Goal: Task Accomplishment & Management: Understand process/instructions

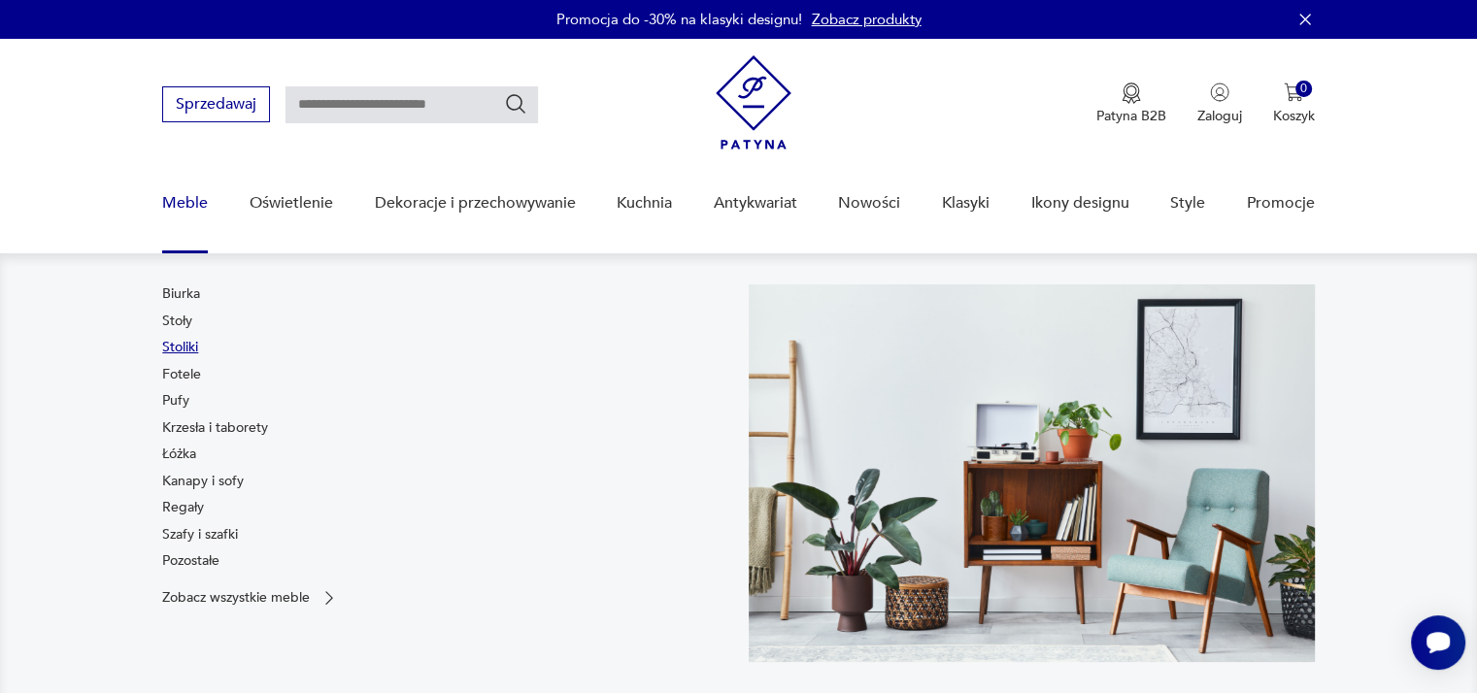
click at [171, 349] on link "Stoliki" at bounding box center [180, 347] width 36 height 19
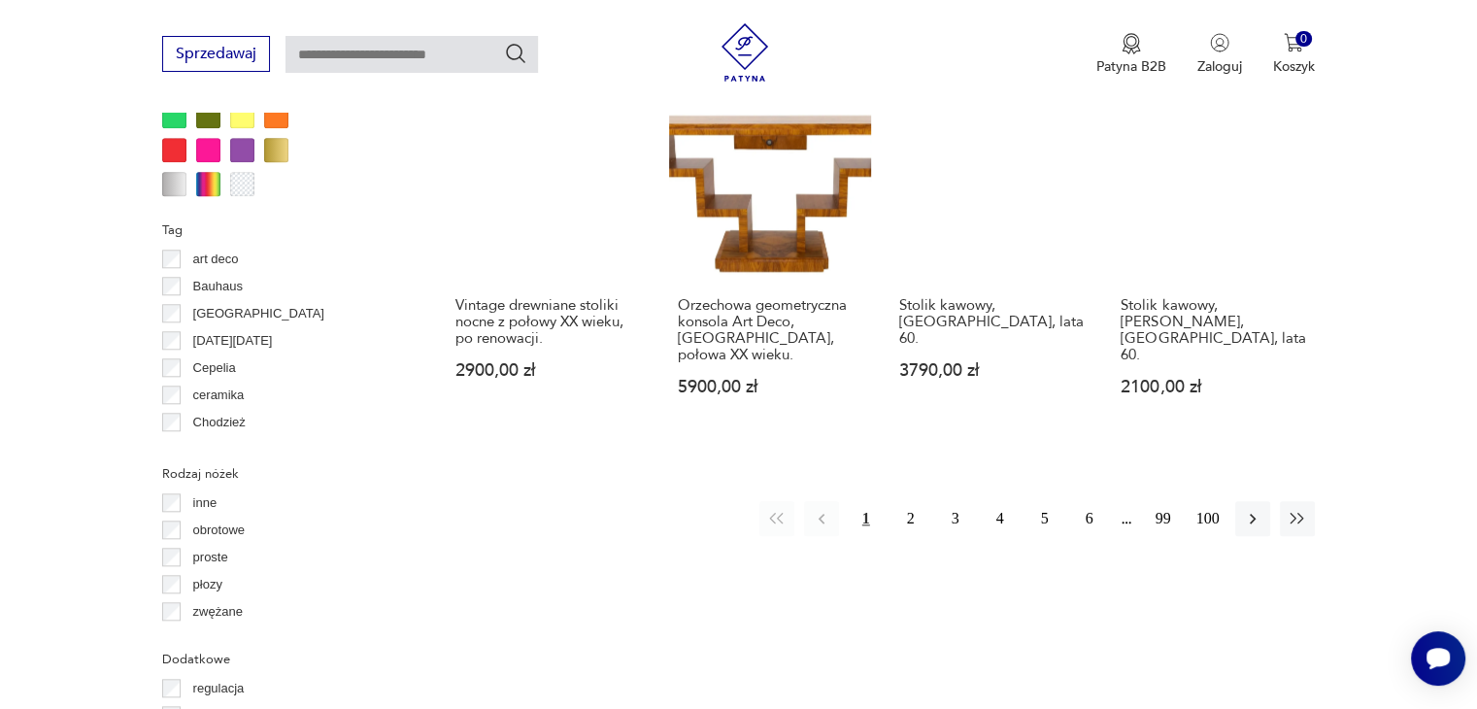
scroll to position [1903, 0]
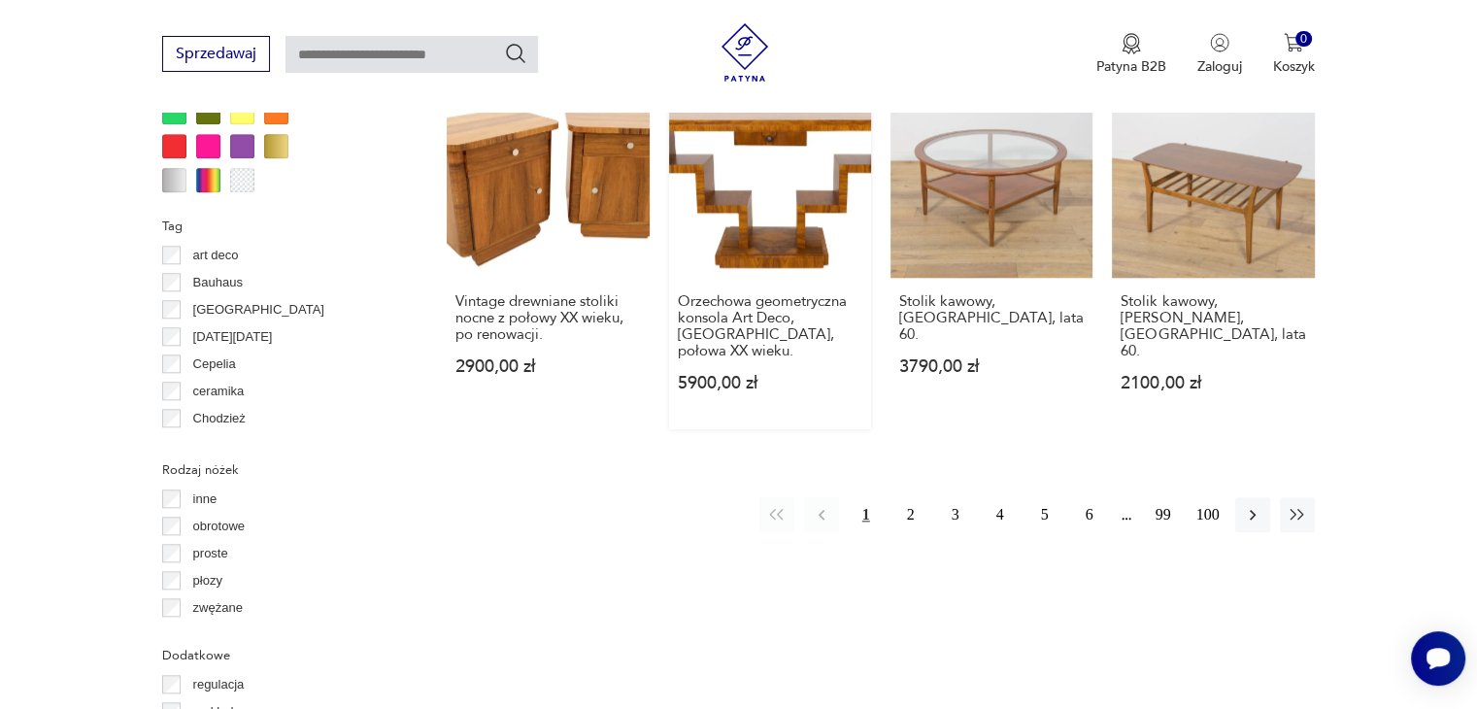
click at [764, 200] on link "Orzechowa geometryczna konsola Art Deco, Polska, połowa XX wieku. 5900,00 zł" at bounding box center [770, 252] width 202 height 353
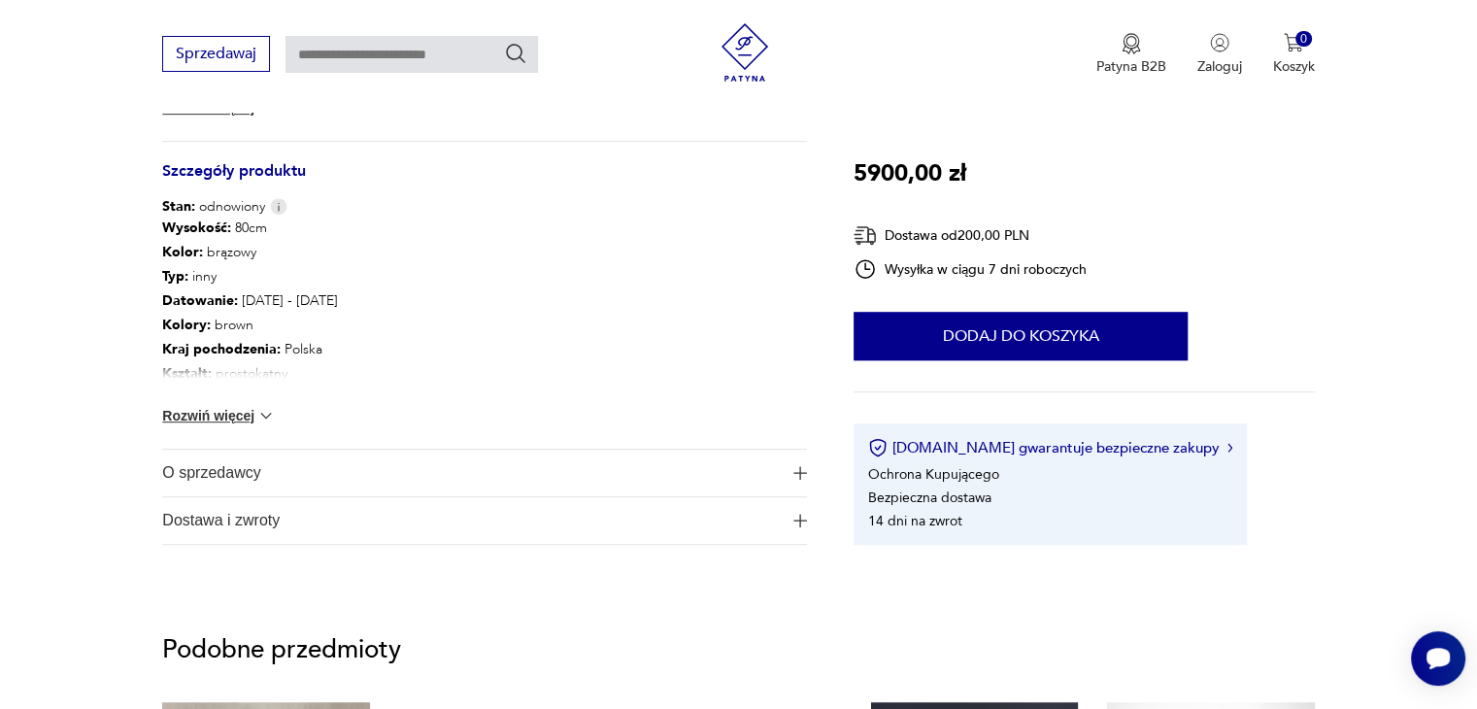
scroll to position [1043, 0]
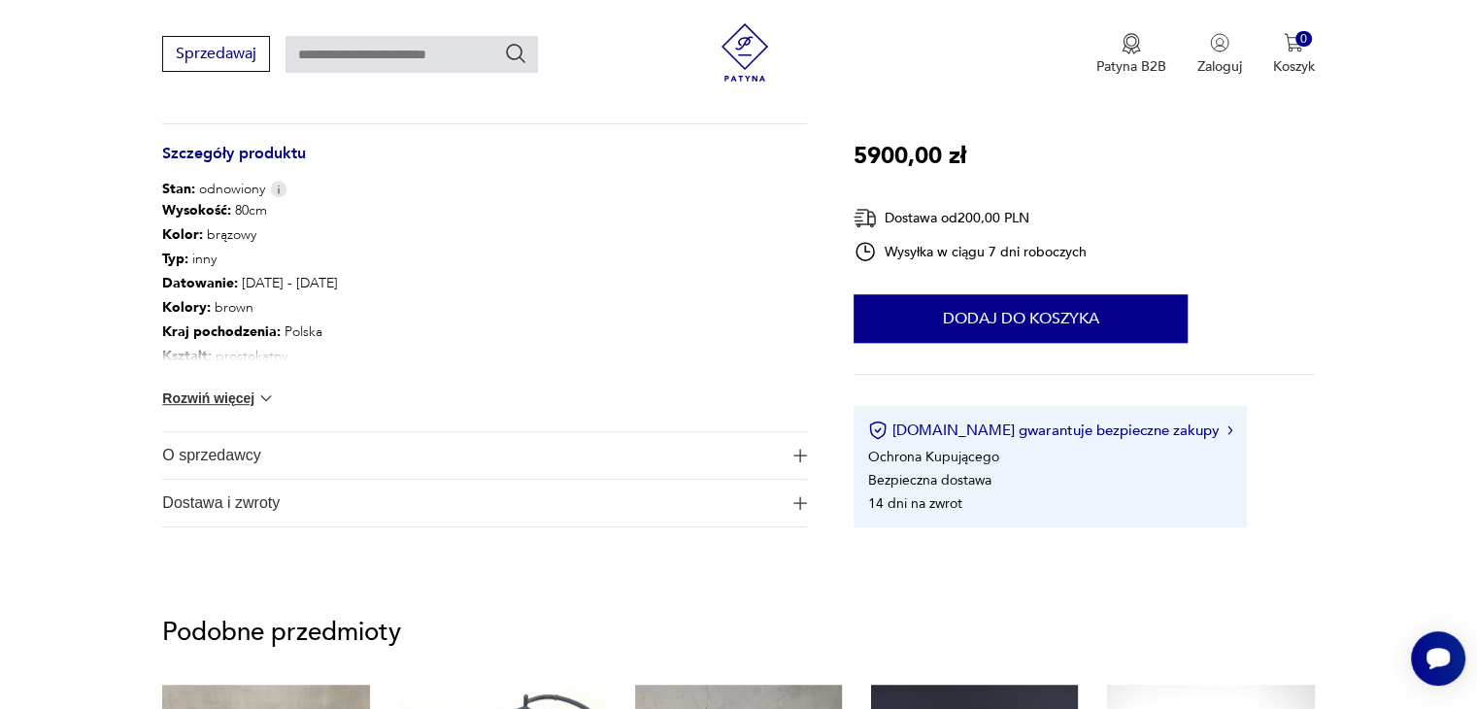
click at [278, 461] on span "O sprzedawcy" at bounding box center [470, 455] width 617 height 47
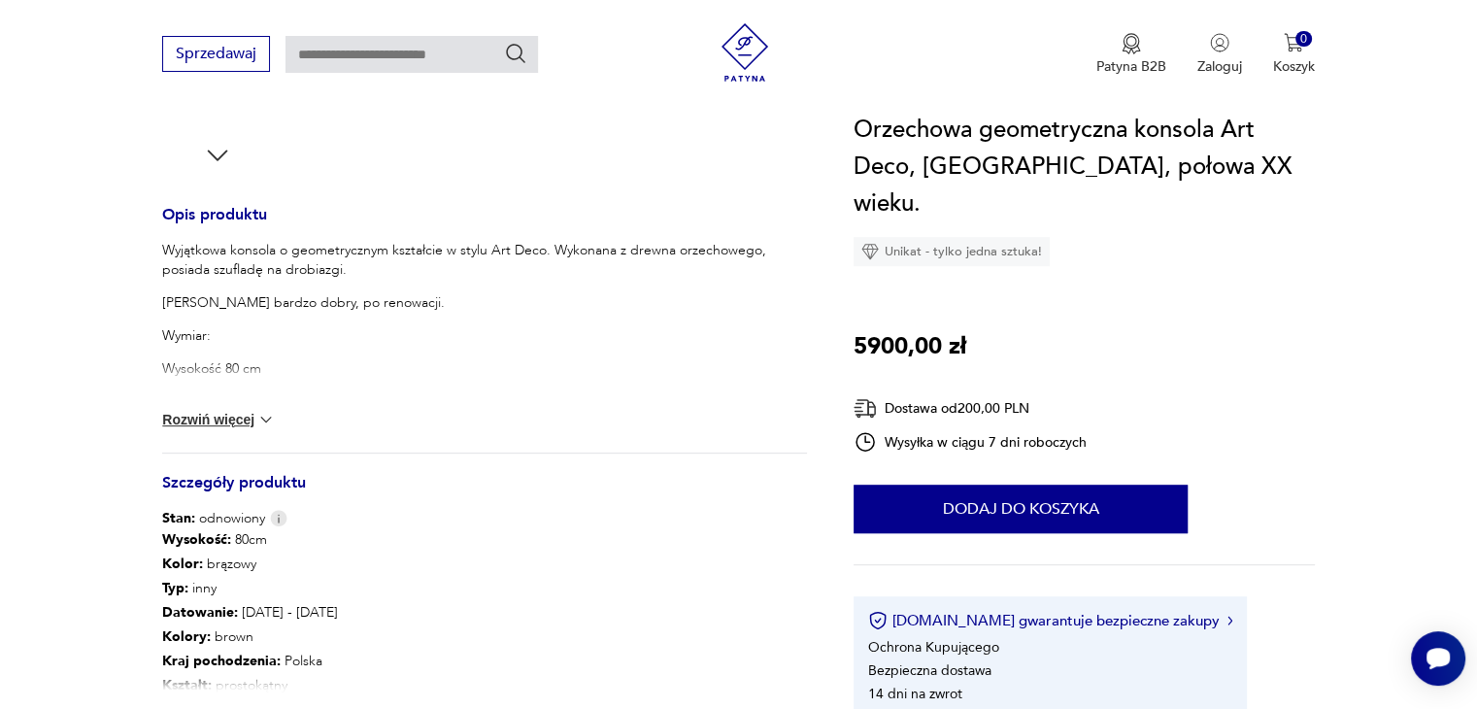
scroll to position [713, 0]
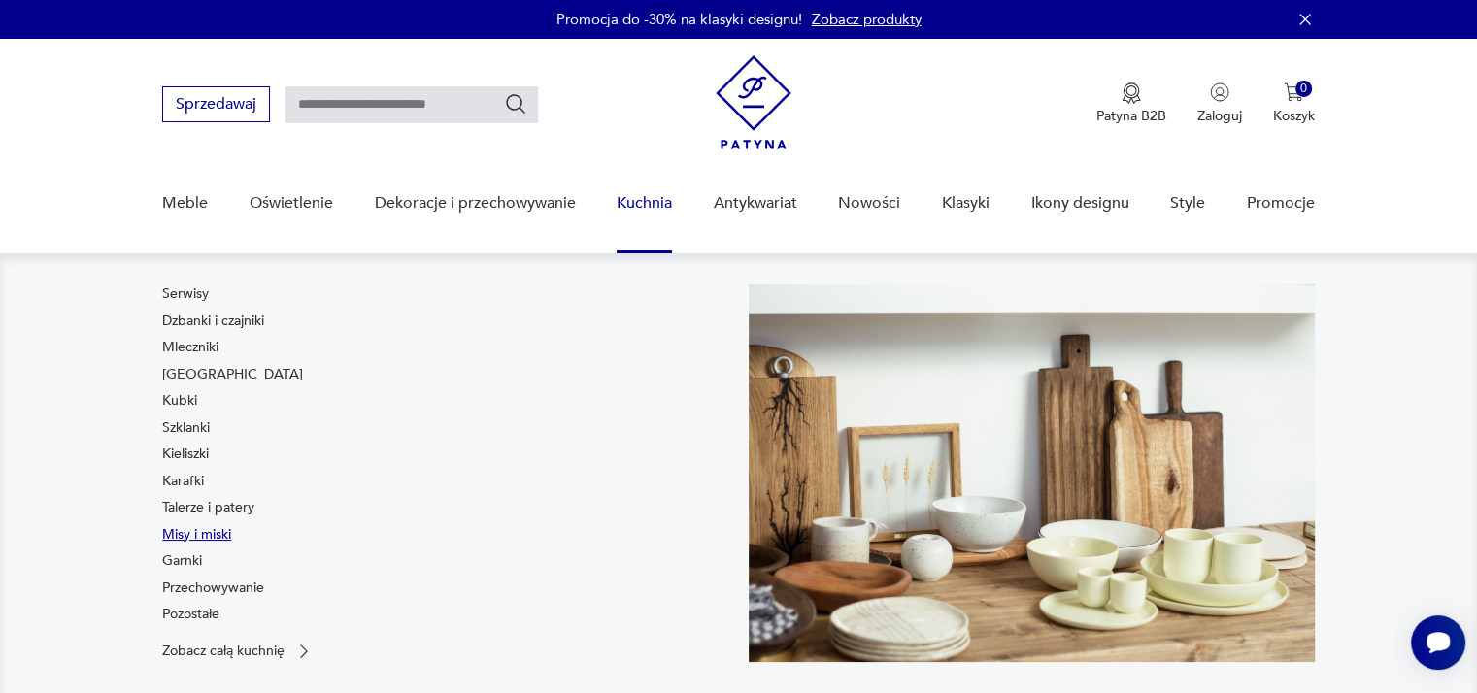
click at [182, 537] on link "Misy i miski" at bounding box center [196, 534] width 69 height 19
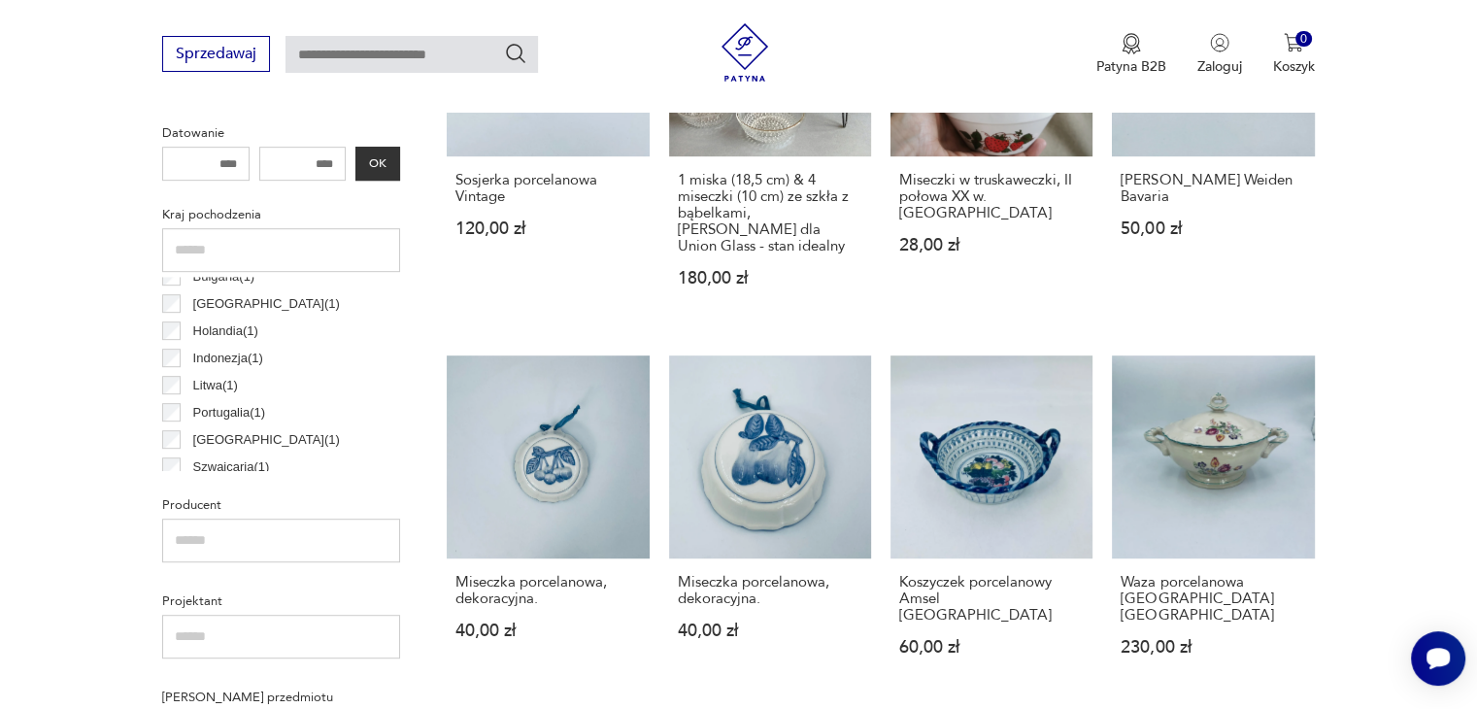
scroll to position [918, 0]
click at [189, 545] on input "text" at bounding box center [281, 541] width 238 height 44
type input "*"
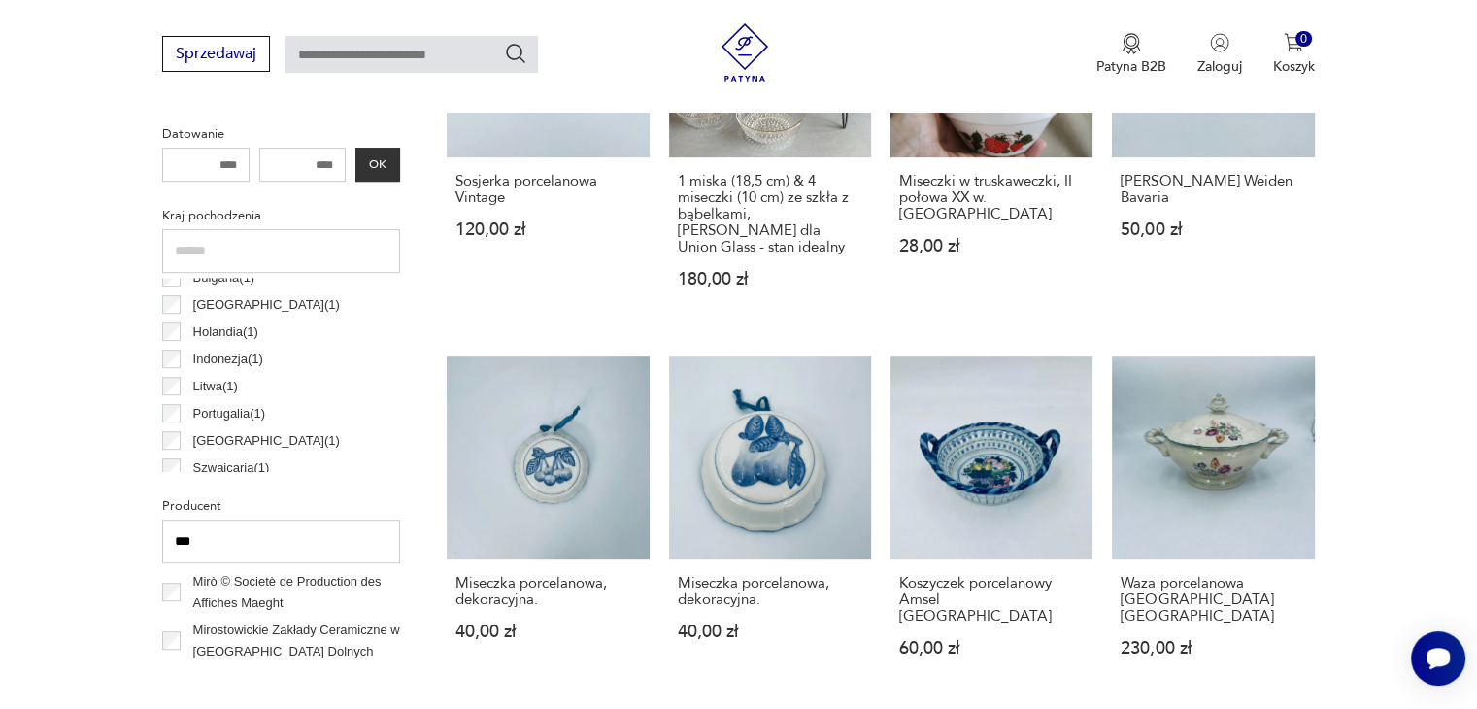
type input "***"
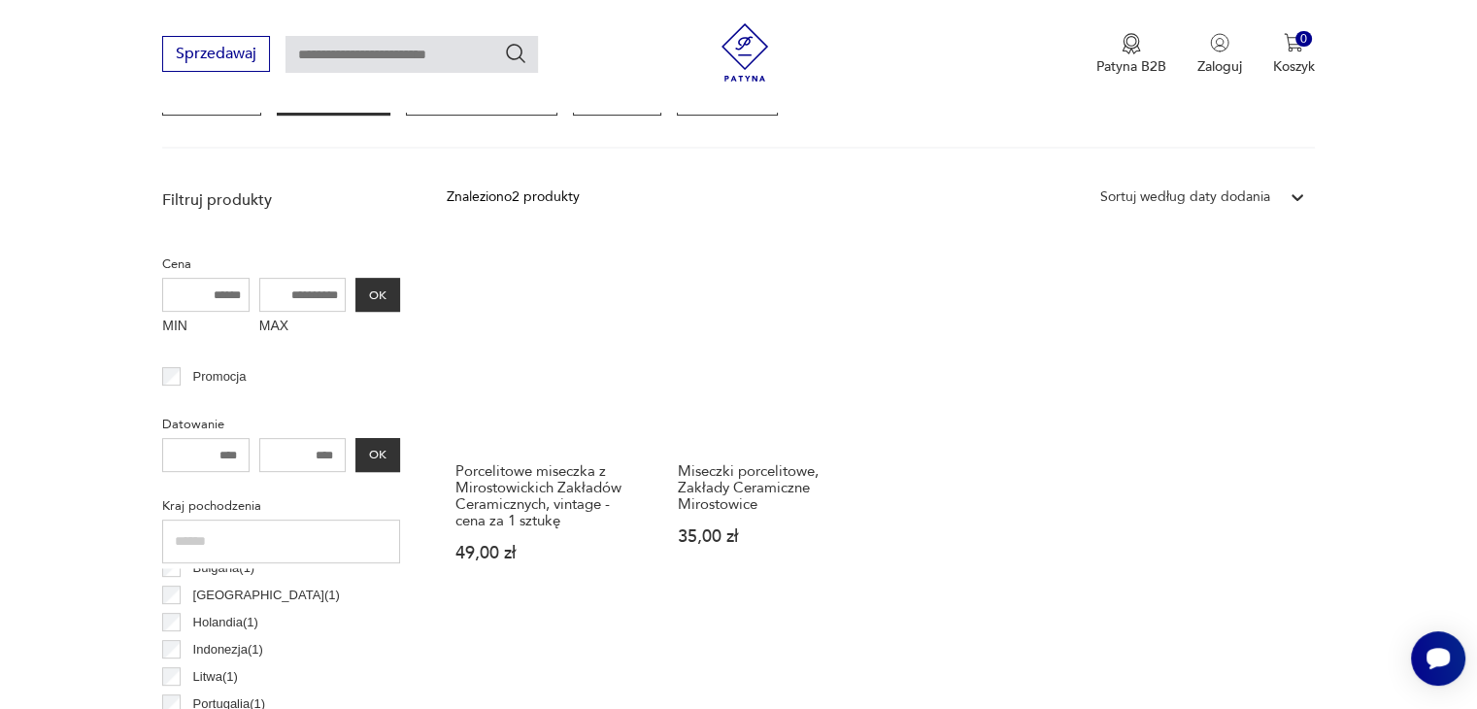
scroll to position [630, 0]
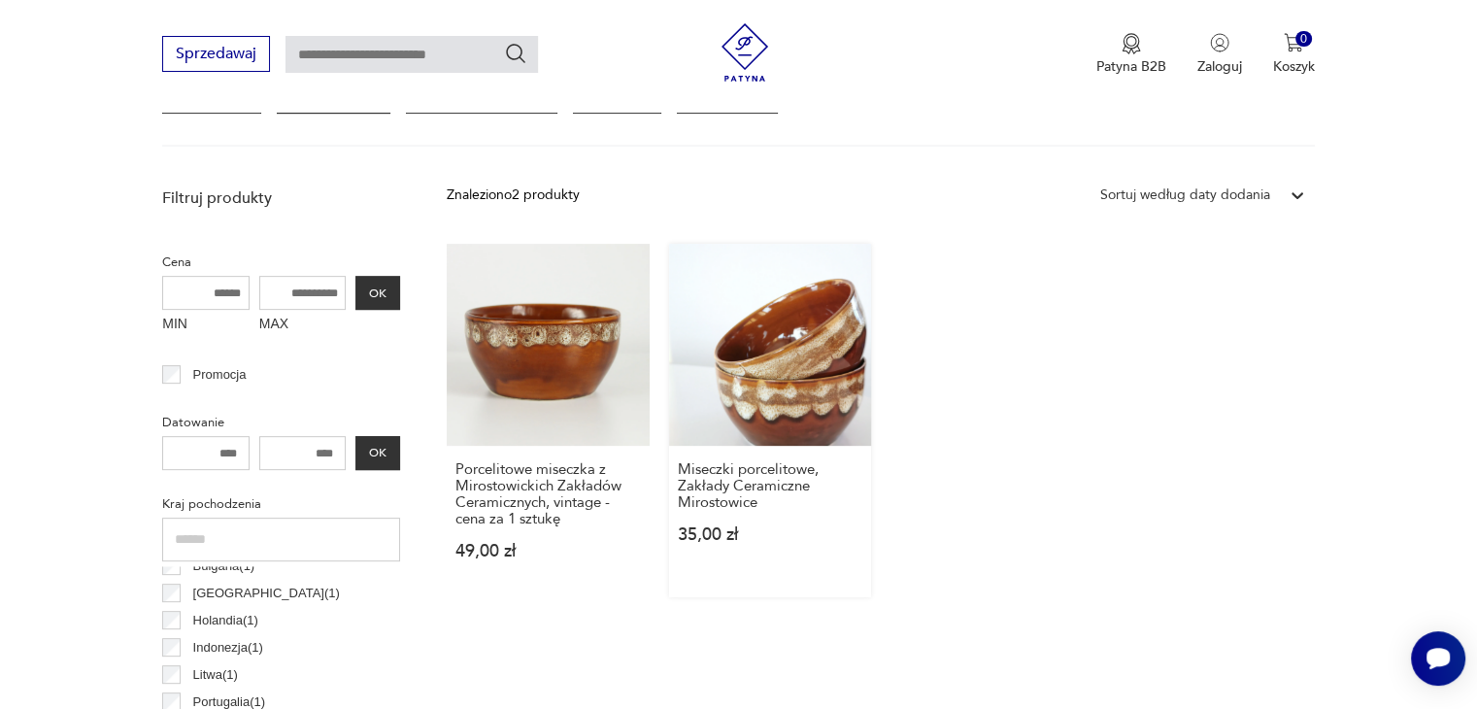
click at [793, 354] on link "Miseczki porcelitowe, Zakłady Ceramiczne Mirostowice 35,00 zł" at bounding box center [770, 420] width 202 height 353
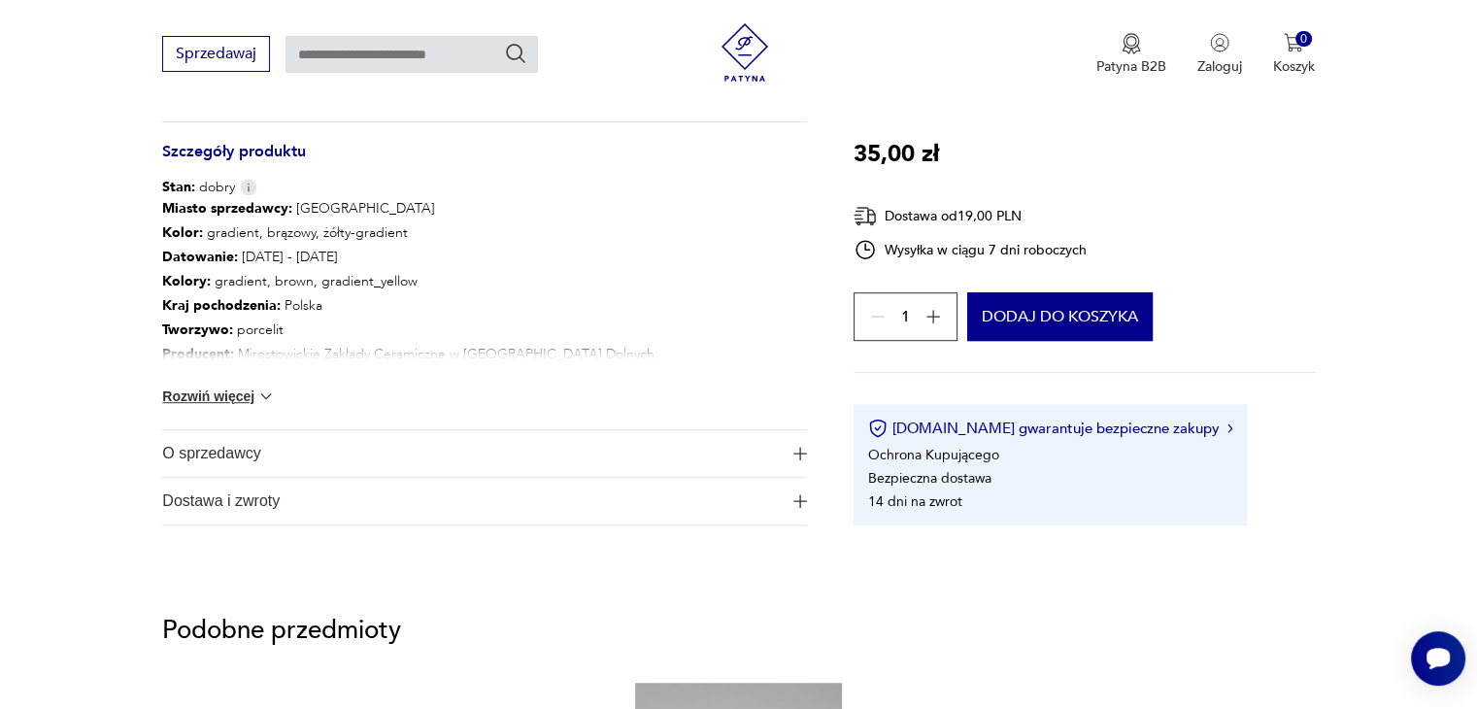
scroll to position [986, 0]
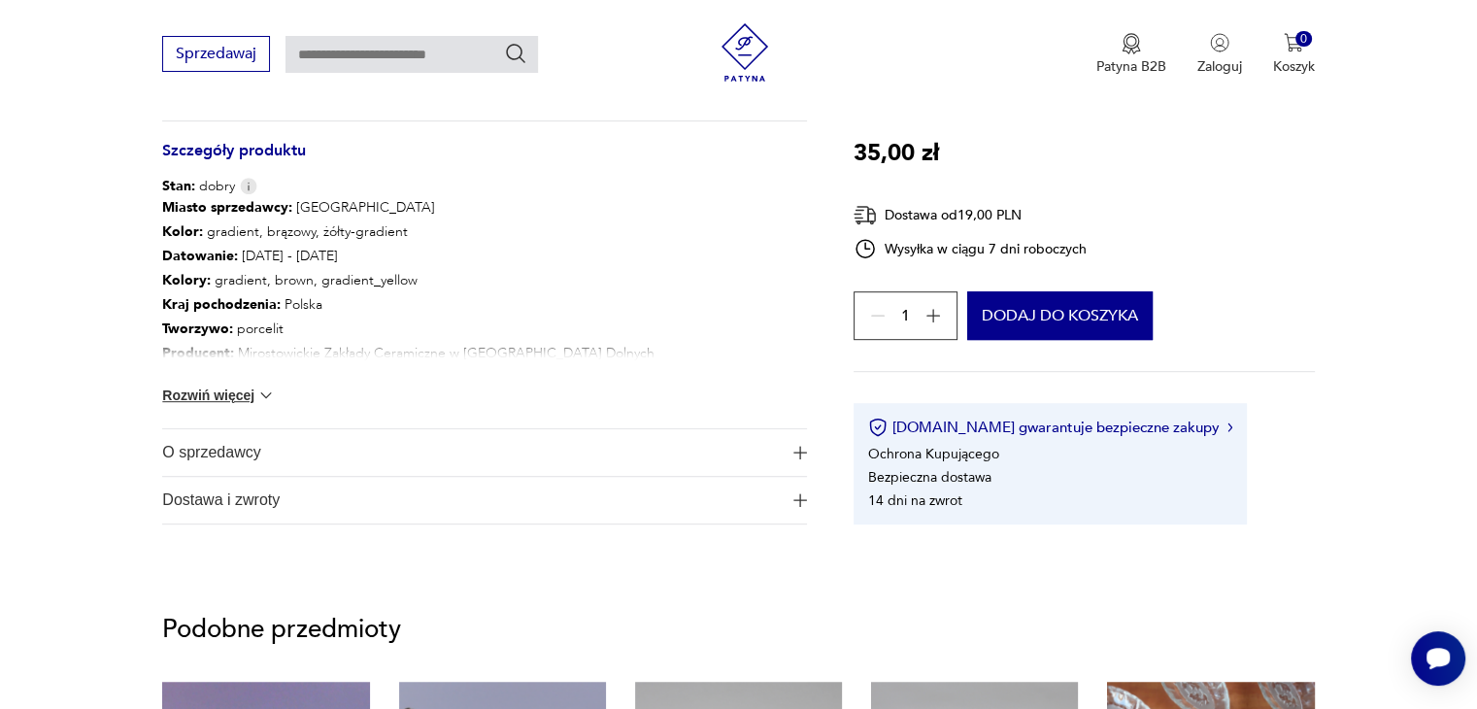
click at [269, 449] on span "O sprzedawcy" at bounding box center [470, 452] width 617 height 47
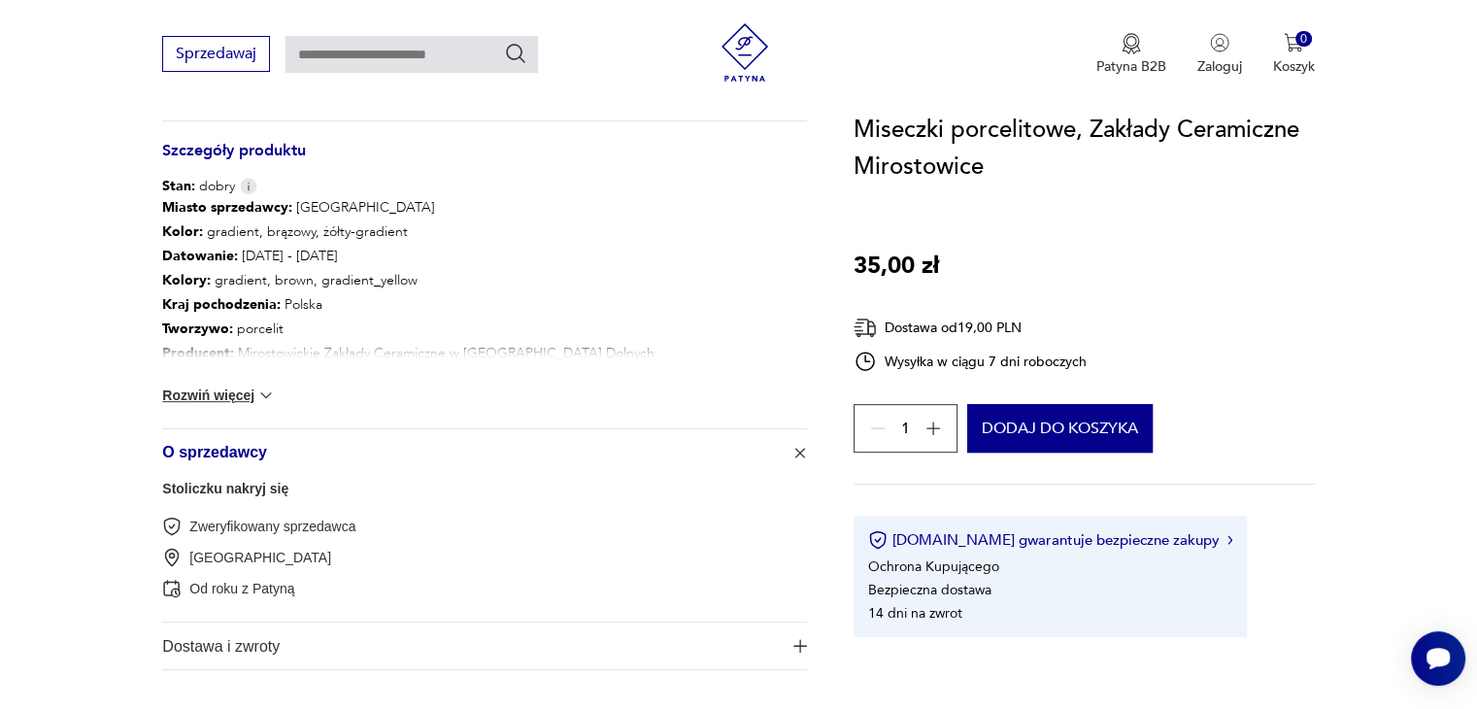
scroll to position [0, 0]
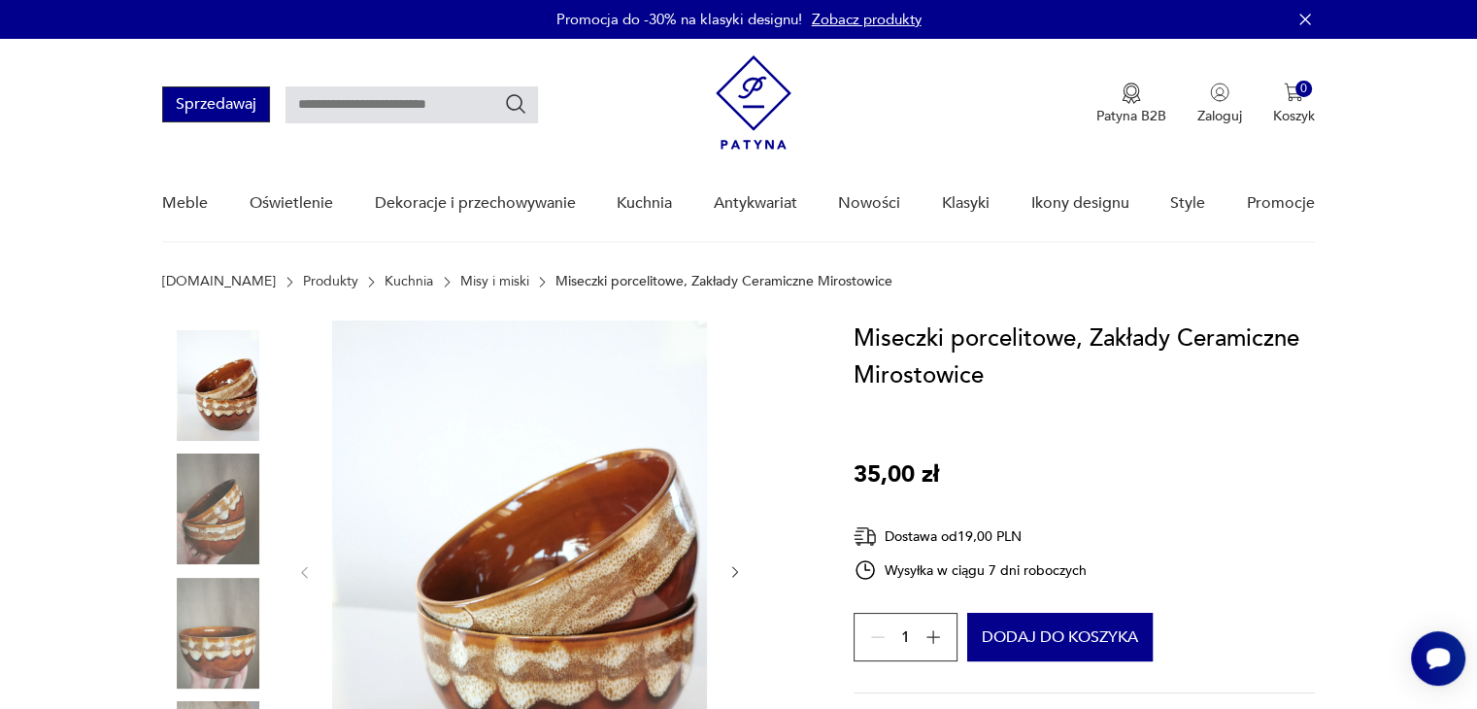
click at [189, 105] on button "Sprzedawaj" at bounding box center [216, 104] width 108 height 36
click at [1140, 108] on p "Patyna B2B" at bounding box center [1131, 116] width 70 height 18
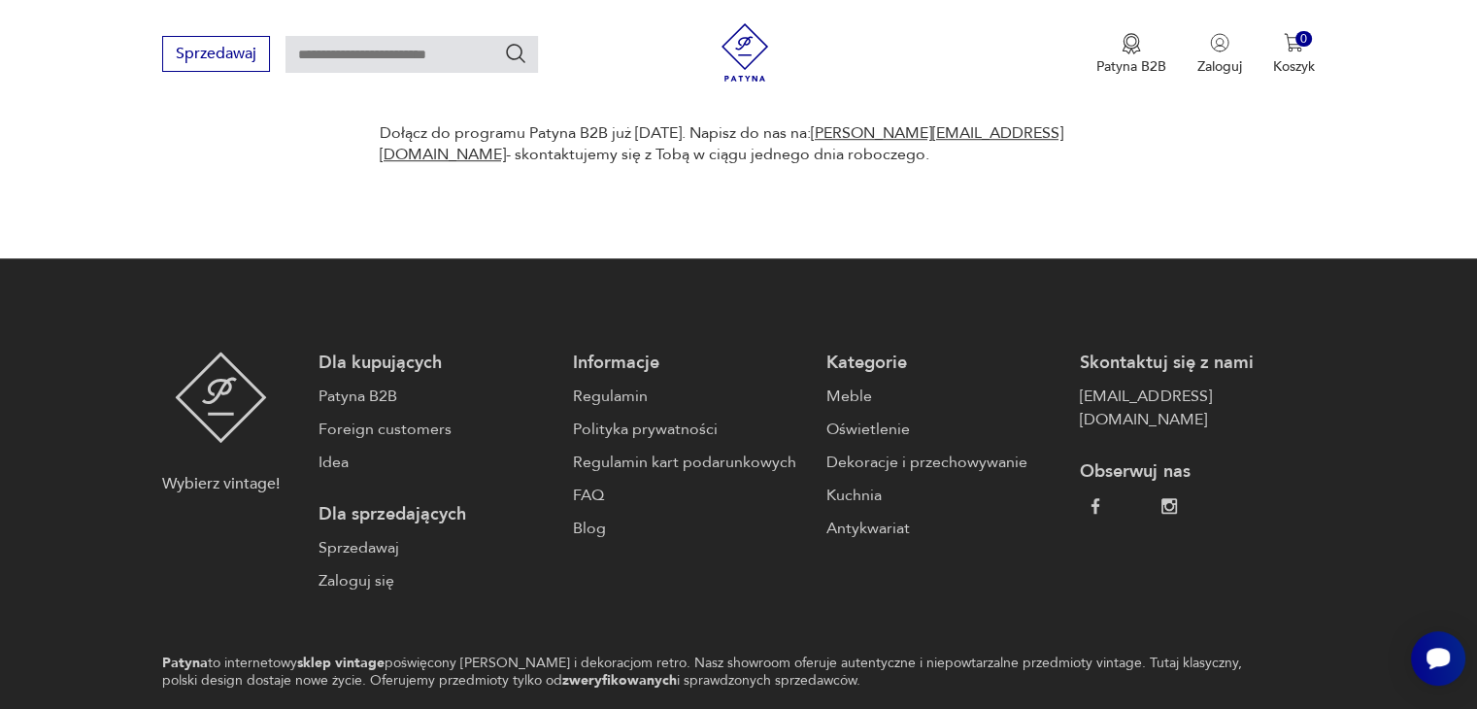
scroll to position [1437, 0]
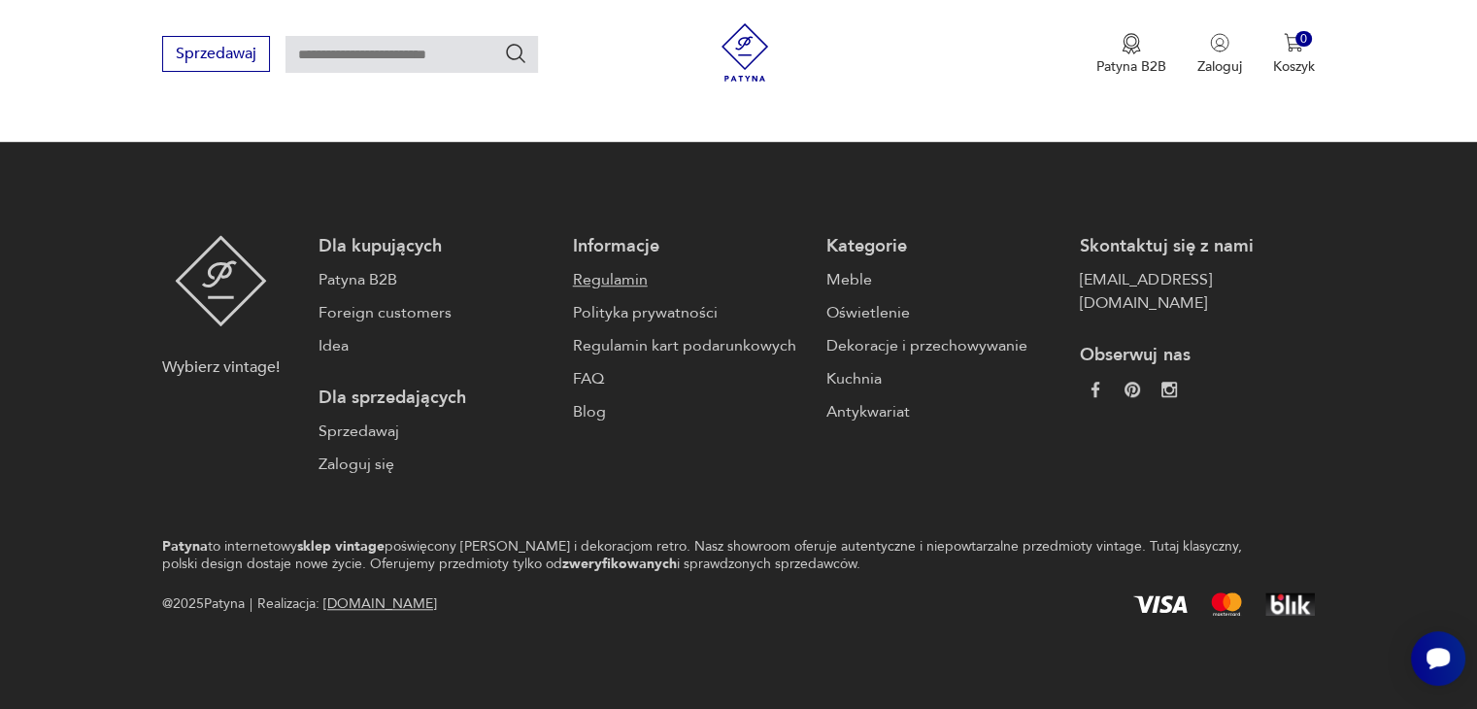
click at [590, 281] on link "Regulamin" at bounding box center [690, 279] width 234 height 23
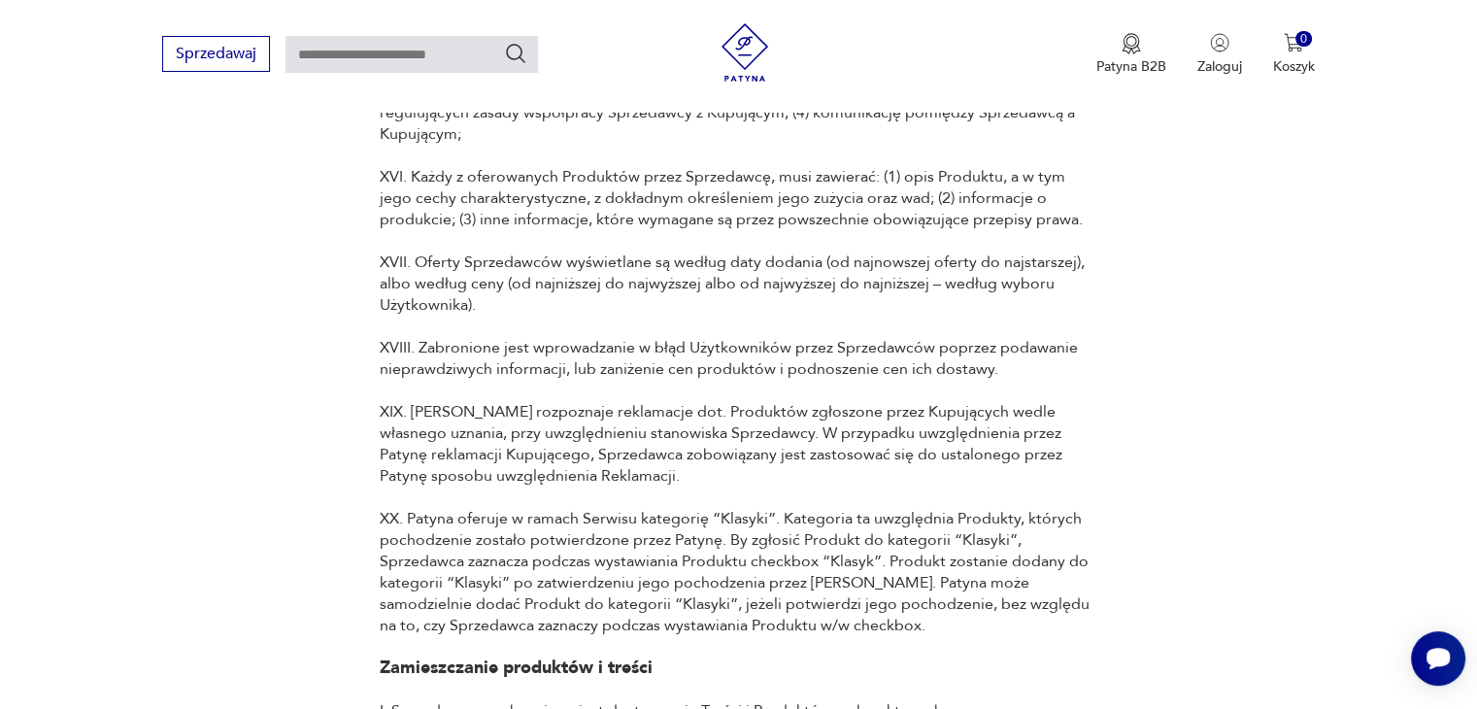
scroll to position [11454, 0]
